Goal: Navigation & Orientation: Find specific page/section

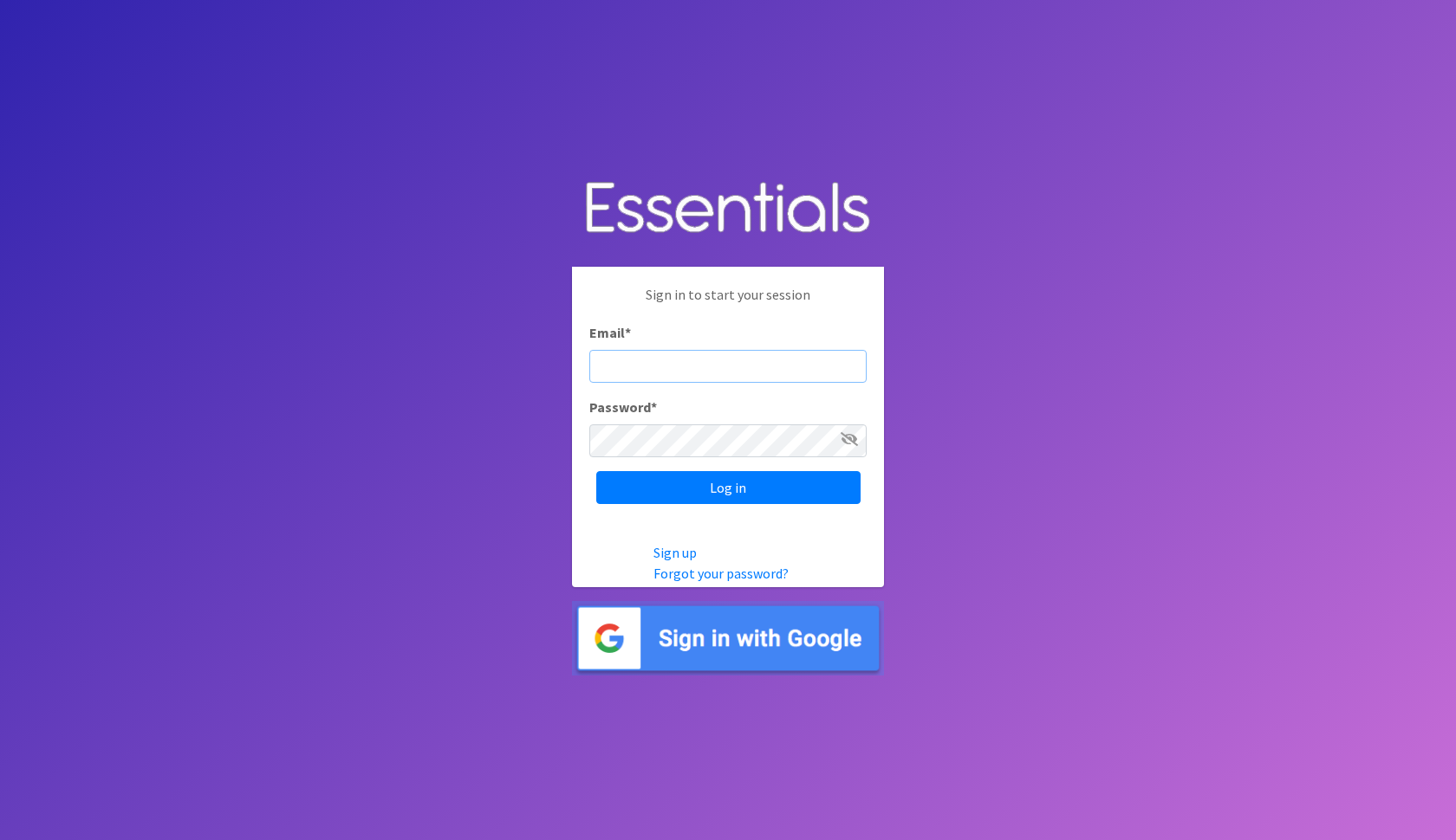
type input "rana@bridgetobasics.org"
click at [728, 487] on input "Log in" at bounding box center [728, 487] width 265 height 33
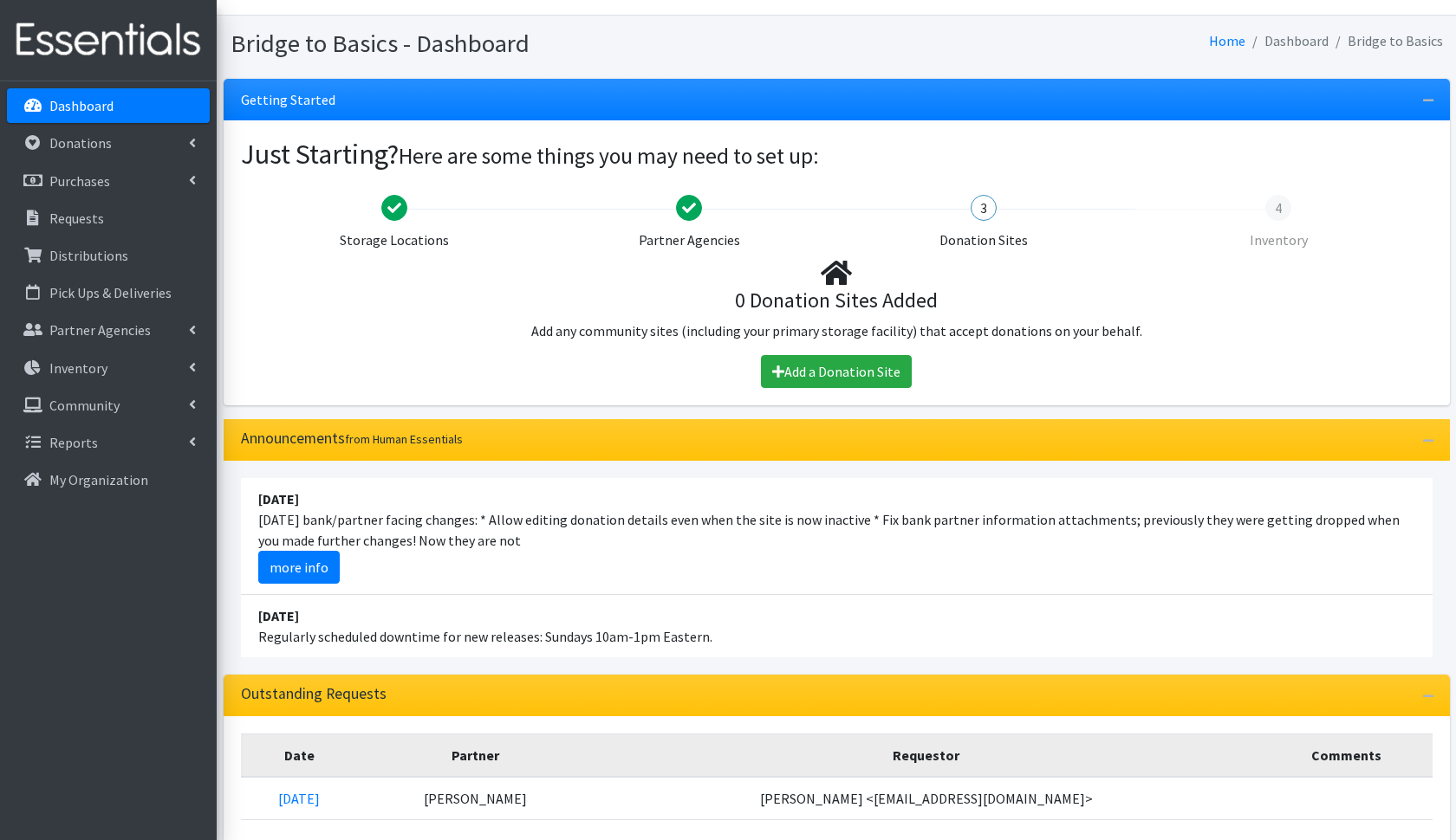
scroll to position [30, 0]
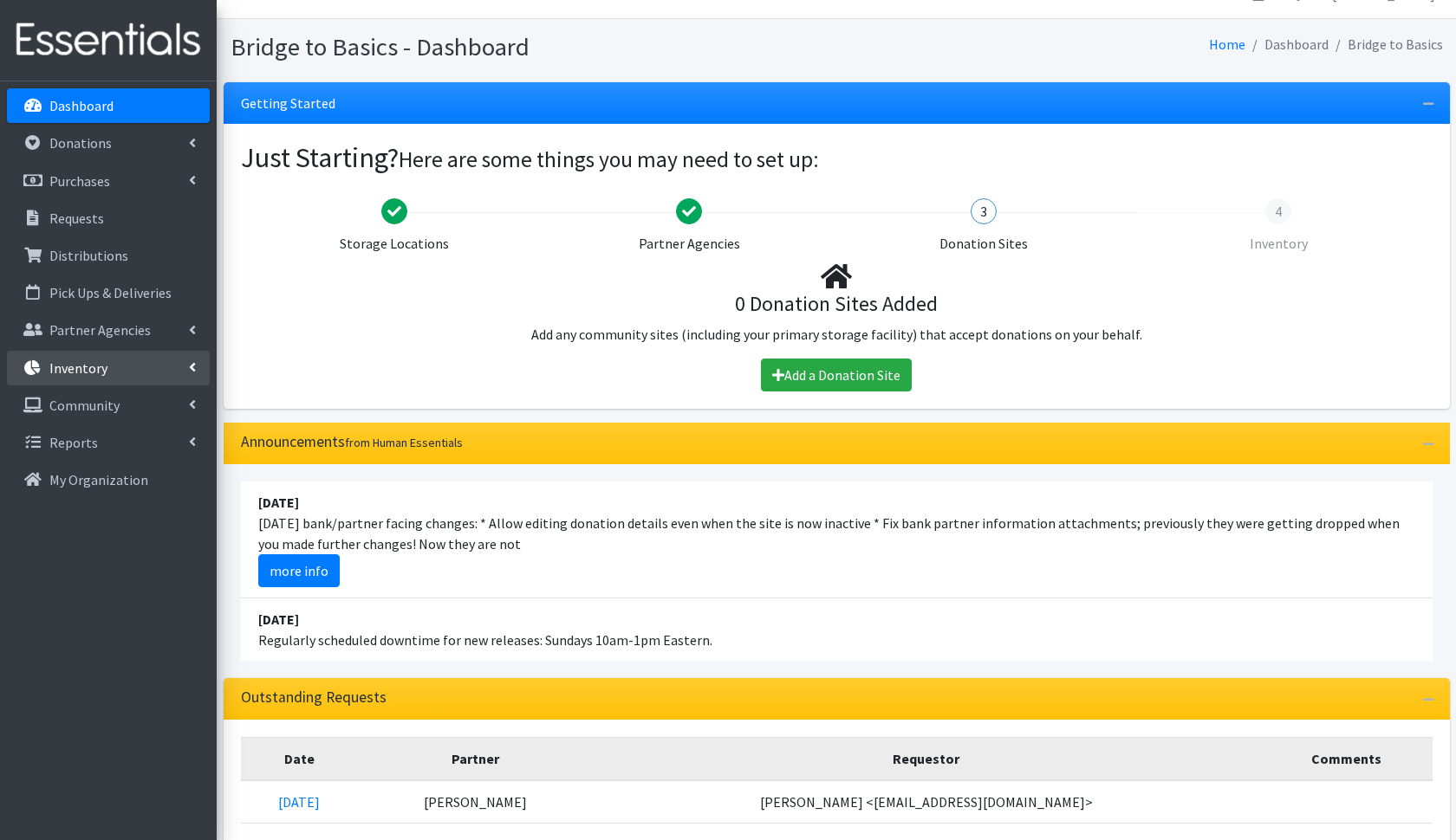
click at [159, 368] on link "Inventory" at bounding box center [108, 368] width 203 height 34
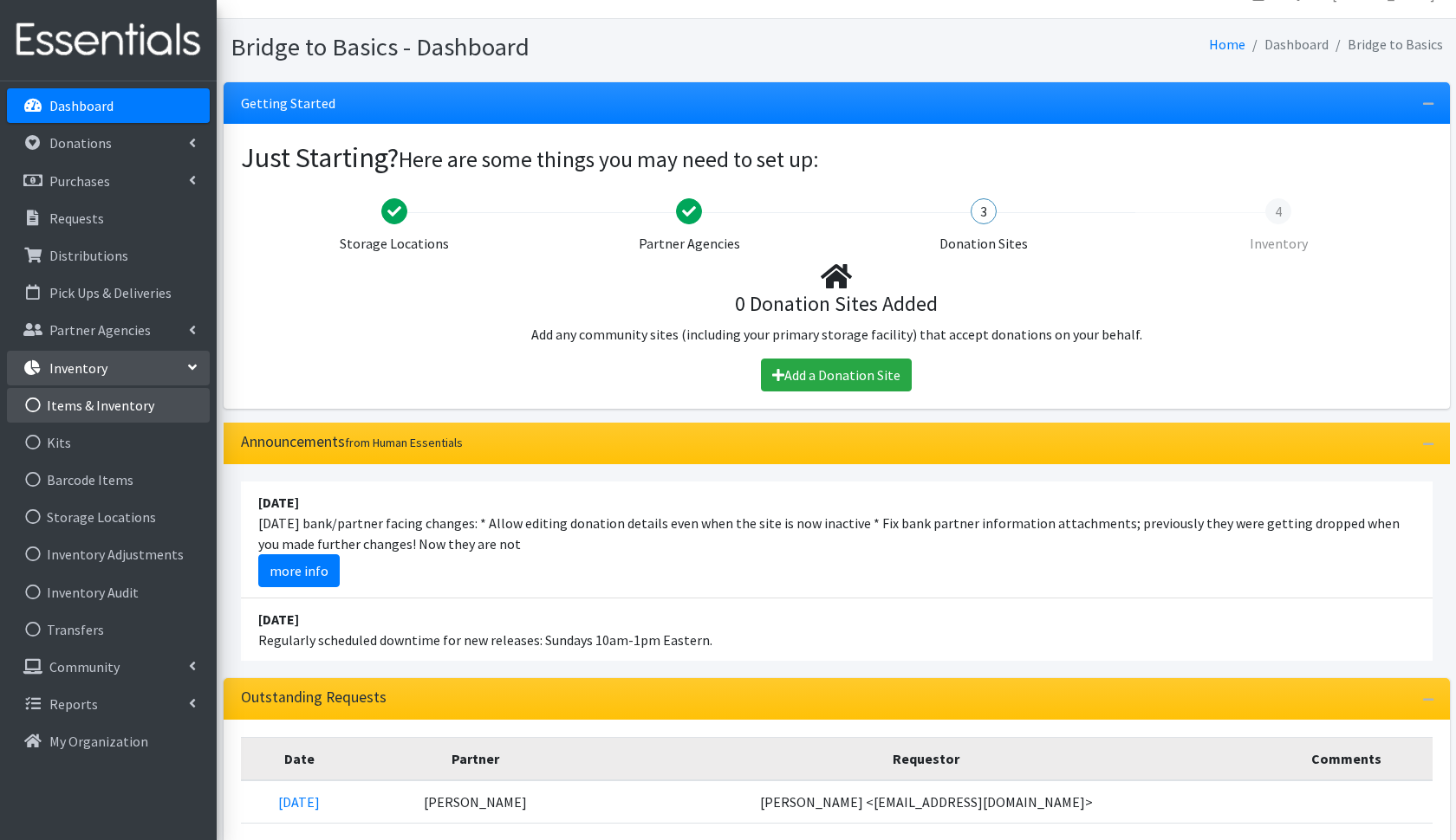
click at [151, 407] on link "Items & Inventory" at bounding box center [108, 405] width 203 height 34
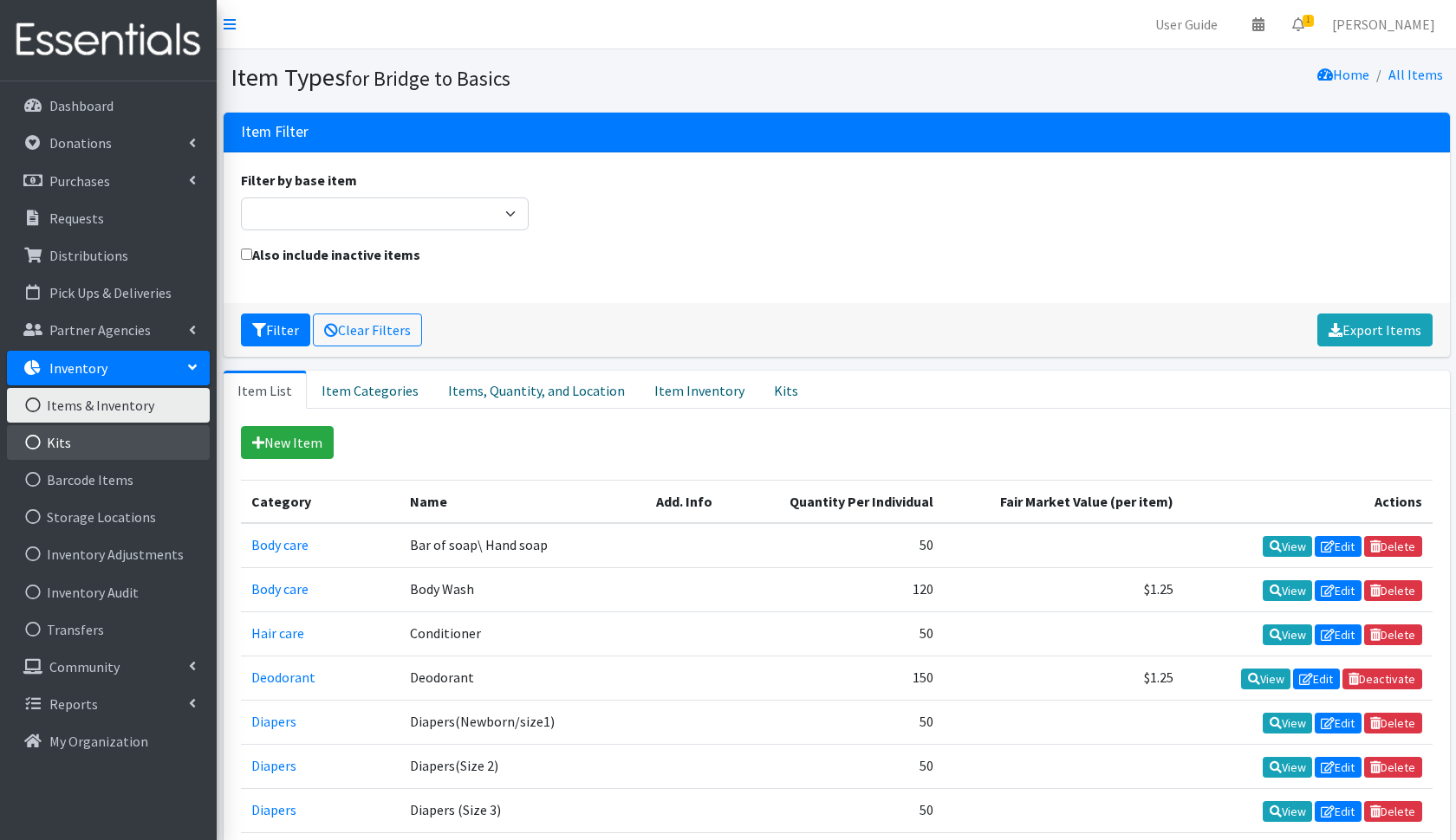
click at [158, 450] on link "Kits" at bounding box center [108, 442] width 203 height 34
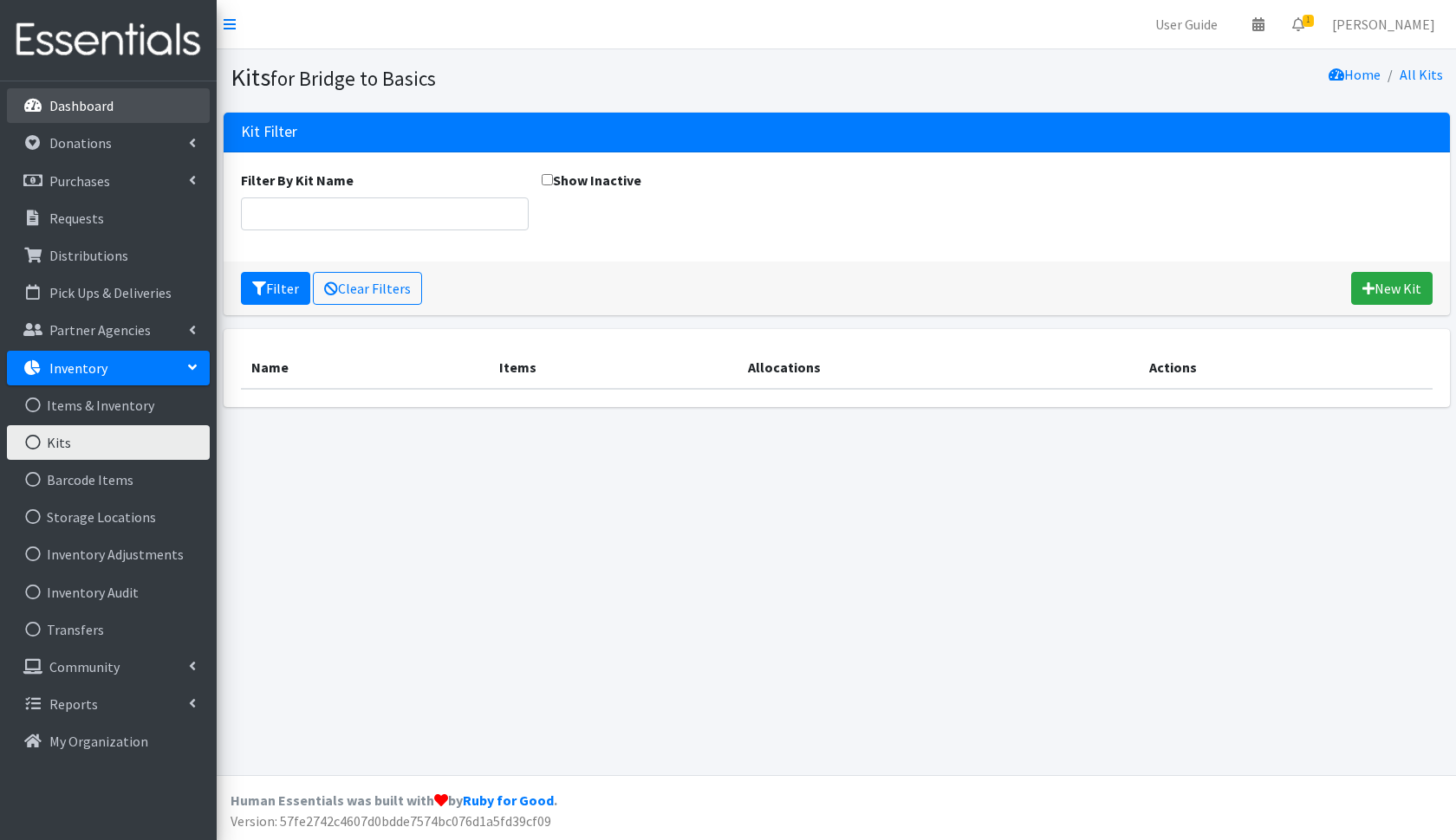
click at [153, 103] on link "Dashboard" at bounding box center [108, 106] width 203 height 34
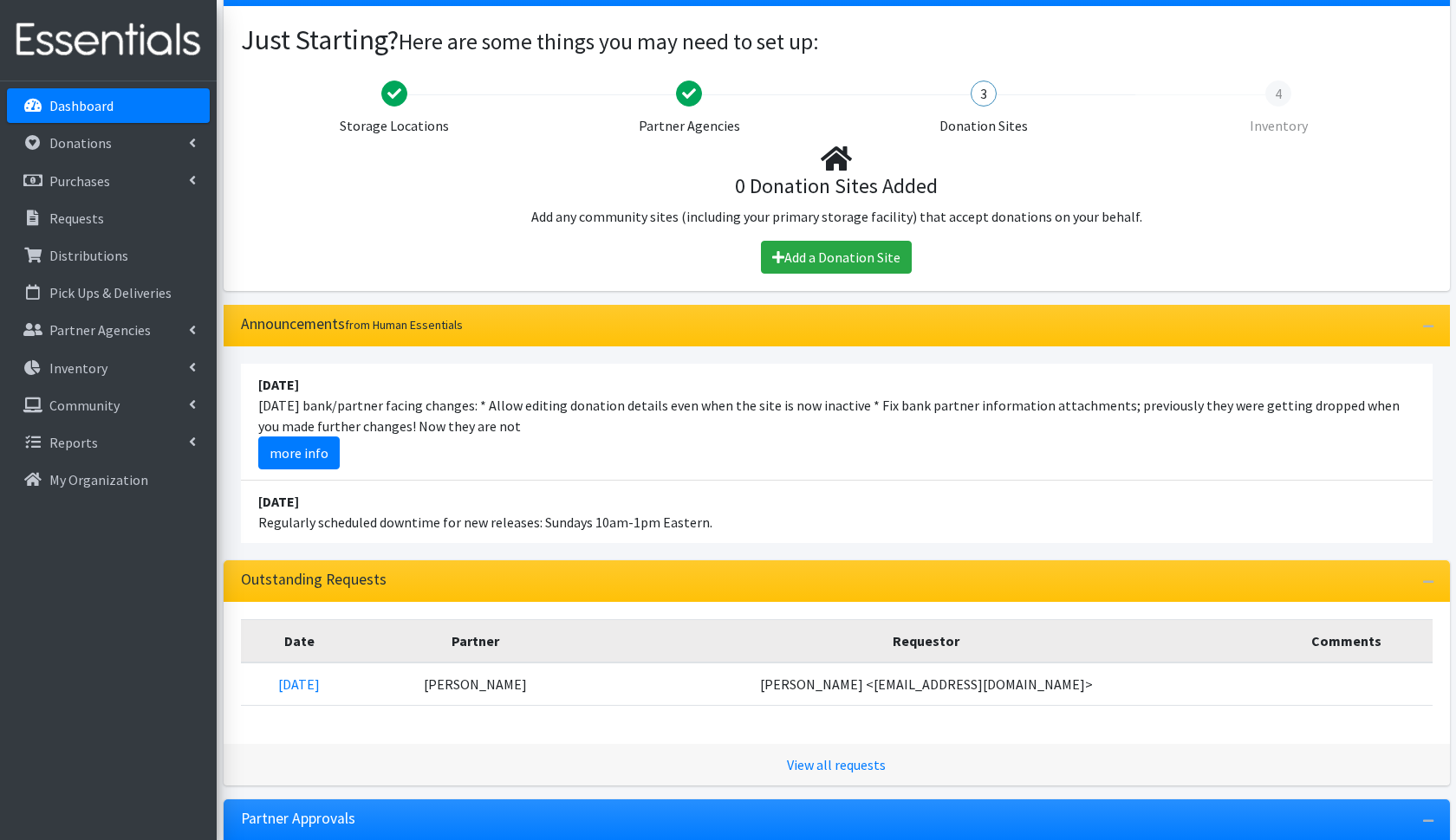
scroll to position [131, 0]
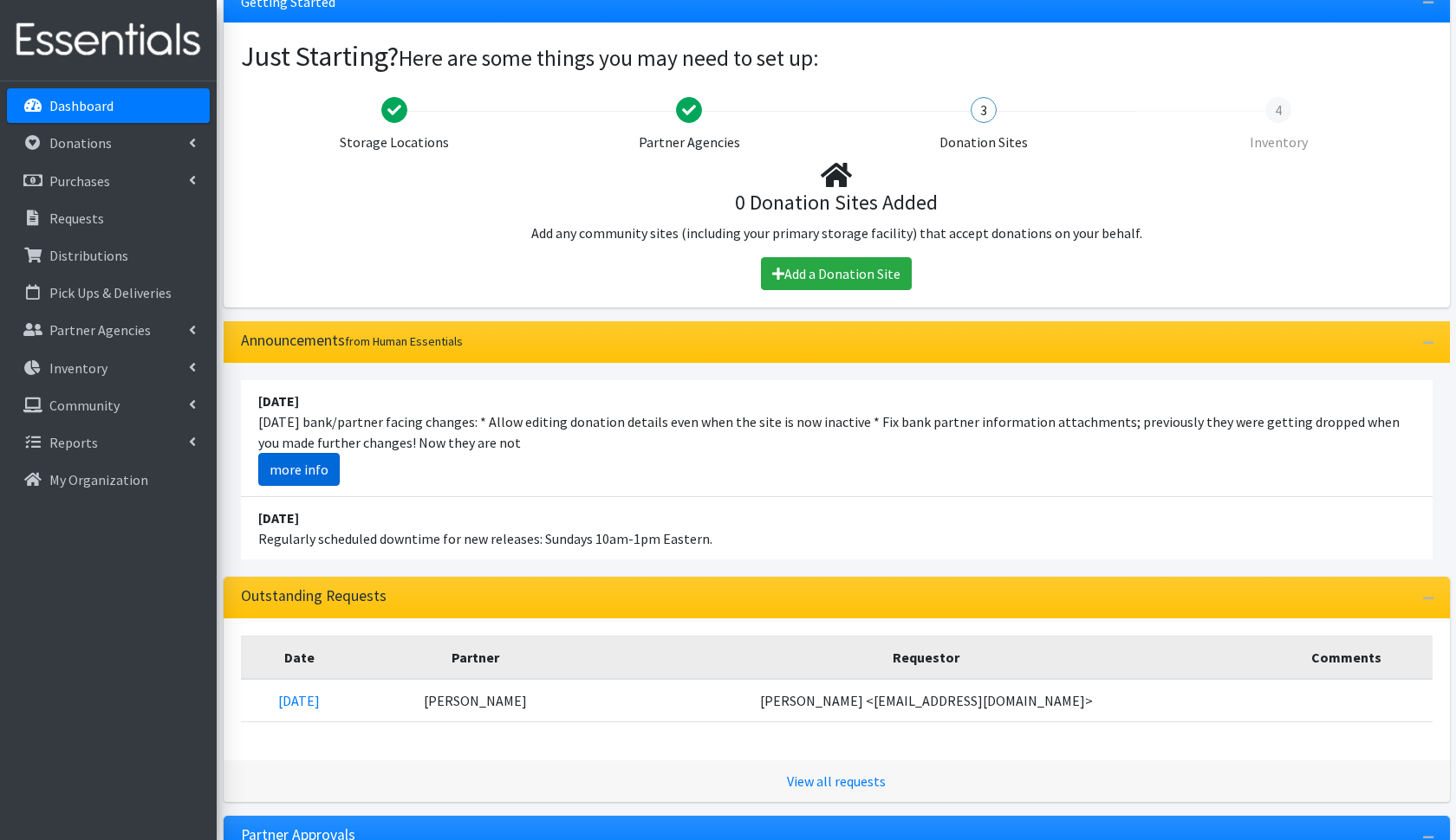
click at [305, 472] on link "more info" at bounding box center [299, 469] width 82 height 33
